Goal: Transaction & Acquisition: Purchase product/service

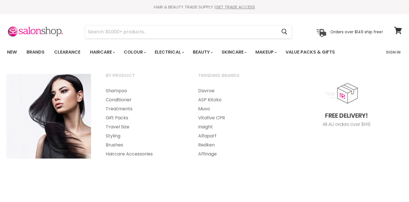
select select "manual"
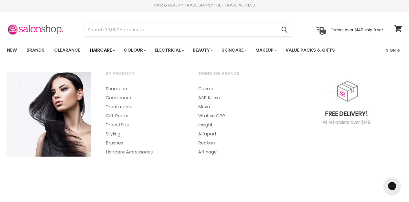
click at [108, 49] on link "Haircare" at bounding box center [102, 50] width 33 height 12
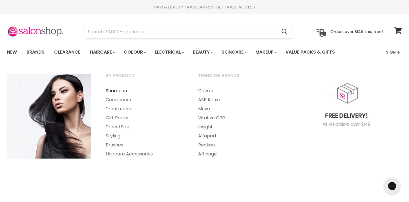
click at [120, 90] on link "Shampoo" at bounding box center [144, 90] width 91 height 9
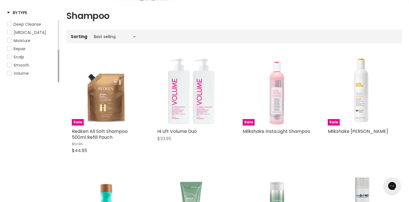
scroll to position [87, 0]
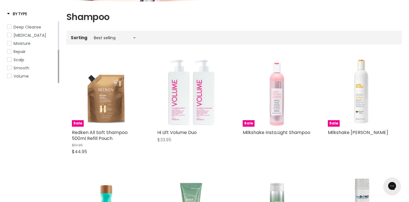
click at [24, 79] on span "Volume" at bounding box center [21, 76] width 15 height 6
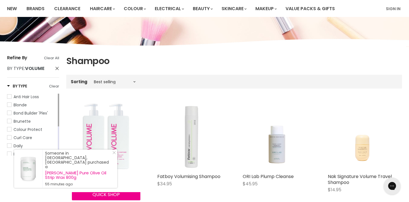
scroll to position [44, 0]
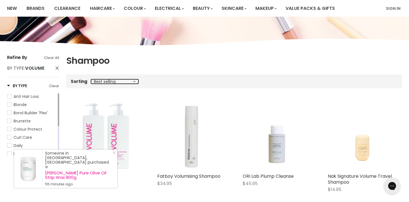
click at [134, 79] on select "Best selling Featured Price, low to high Price, high to low Alphabetically, A-Z…" at bounding box center [114, 81] width 47 height 5
select select "title-ascending"
click at [91, 79] on select "Best selling Featured Price, low to high Price, high to low Alphabetically, A-Z…" at bounding box center [114, 81] width 47 height 5
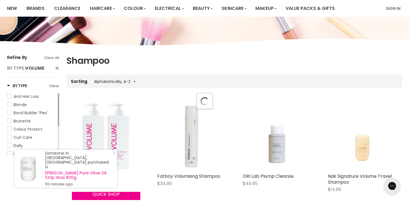
select select "title-ascending"
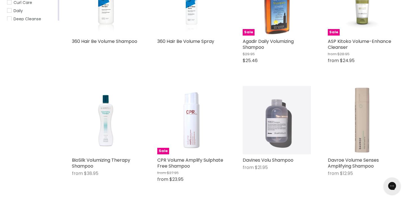
scroll to position [180, 0]
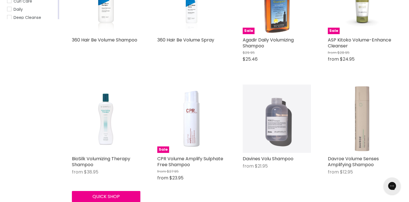
click at [108, 129] on img "Main content" at bounding box center [106, 118] width 33 height 68
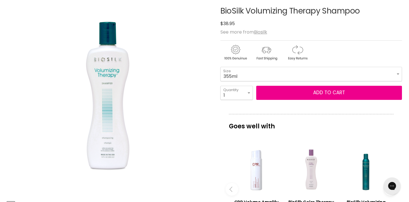
scroll to position [39, 0]
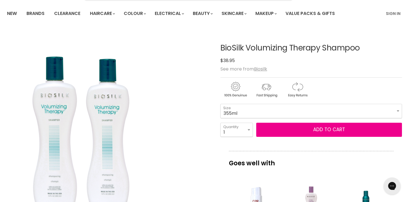
click at [173, 101] on div "Click or scroll to zoom Tap or pinch to zoom" at bounding box center [108, 131] width 203 height 203
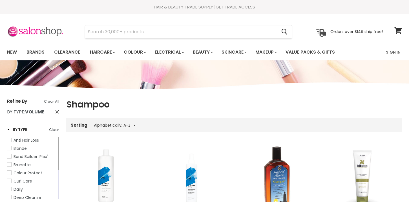
select select "title-ascending"
